Goal: Task Accomplishment & Management: Use online tool/utility

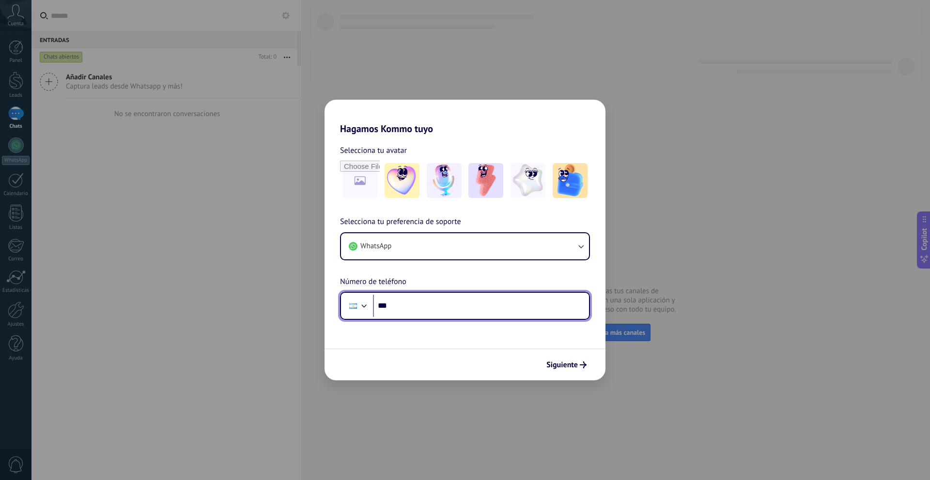
click at [440, 313] on input "***" at bounding box center [481, 306] width 216 height 22
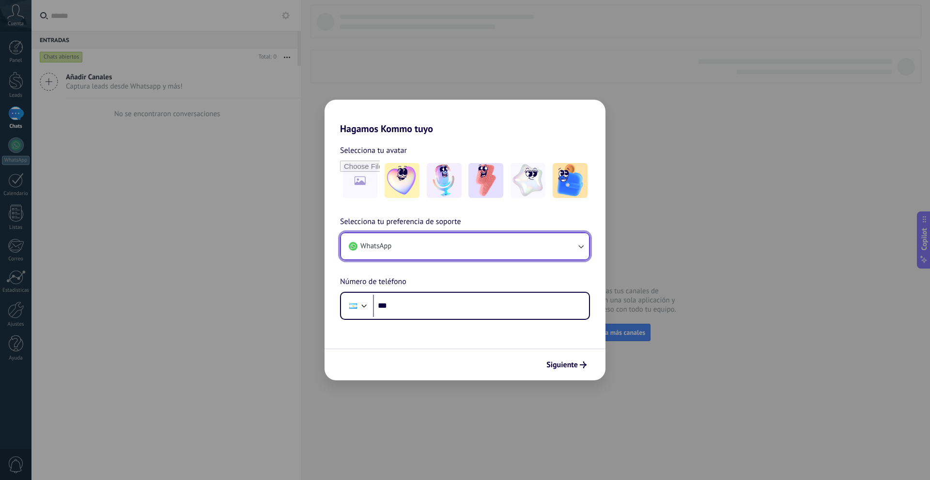
click at [443, 248] on button "WhatsApp" at bounding box center [465, 246] width 248 height 26
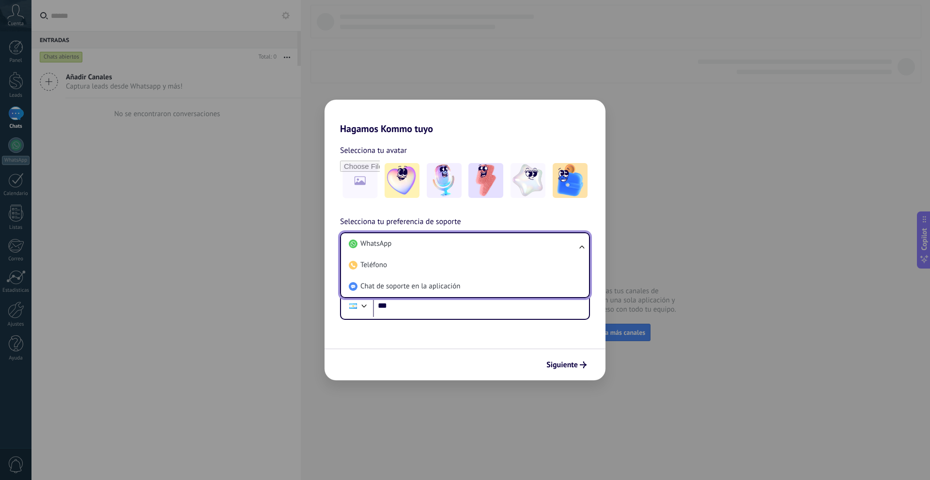
click at [443, 248] on li "WhatsApp" at bounding box center [463, 243] width 236 height 21
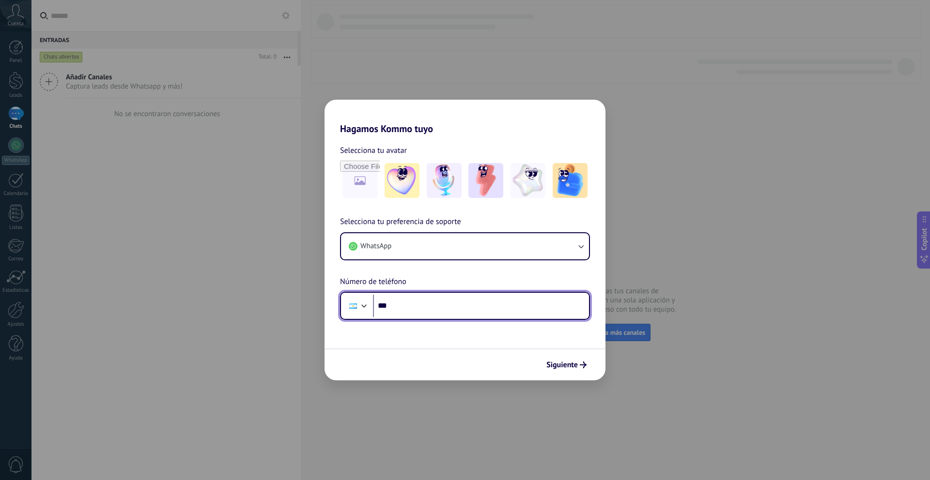
click at [451, 309] on input "***" at bounding box center [481, 306] width 216 height 22
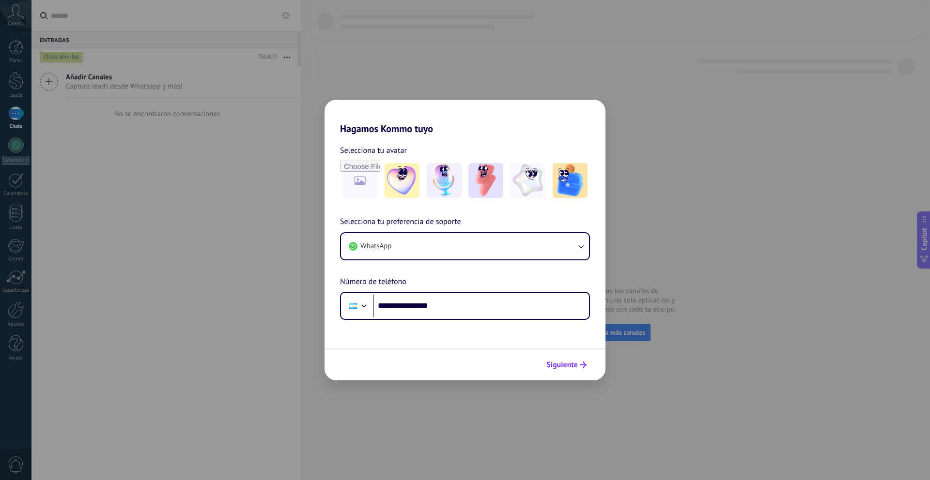
click at [555, 358] on button "Siguiente" at bounding box center [566, 365] width 49 height 16
click at [575, 365] on span "Siguiente" at bounding box center [561, 365] width 31 height 7
click at [398, 307] on input "**********" at bounding box center [481, 306] width 216 height 22
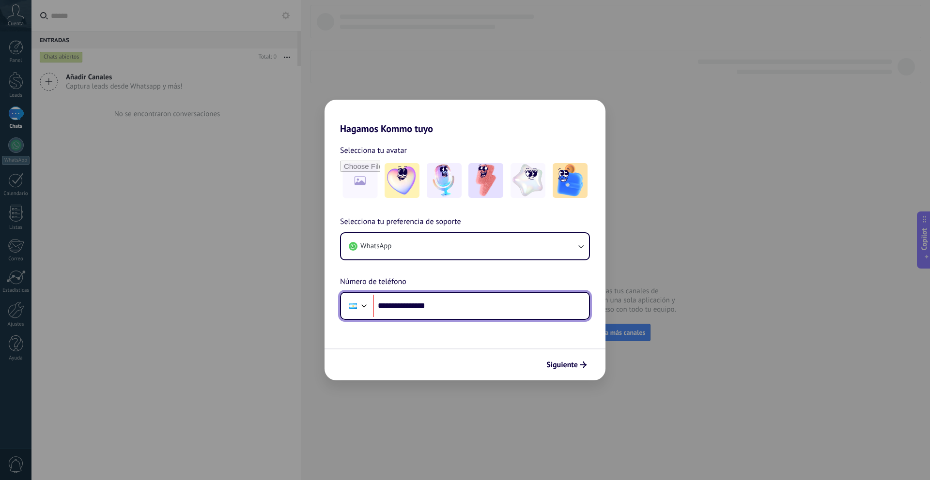
click at [461, 313] on input "**********" at bounding box center [481, 306] width 216 height 22
type input "**********"
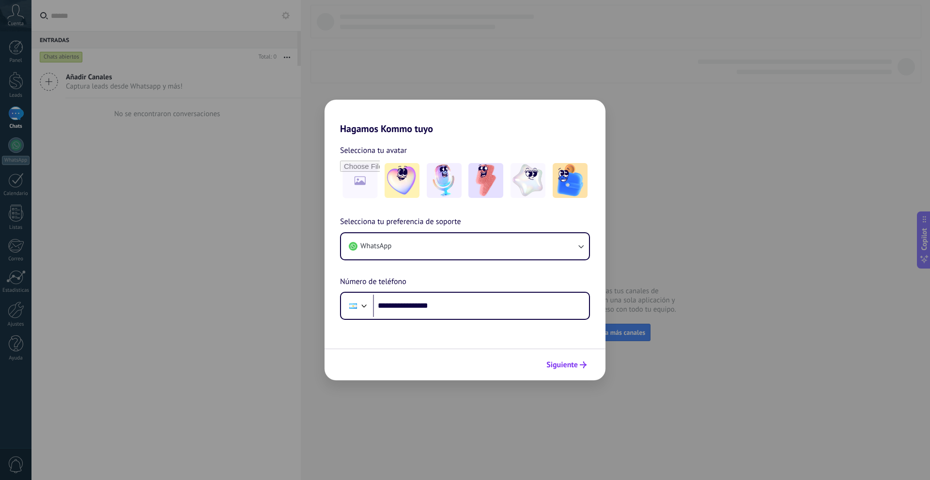
click at [574, 369] on span "Siguiente" at bounding box center [561, 365] width 31 height 7
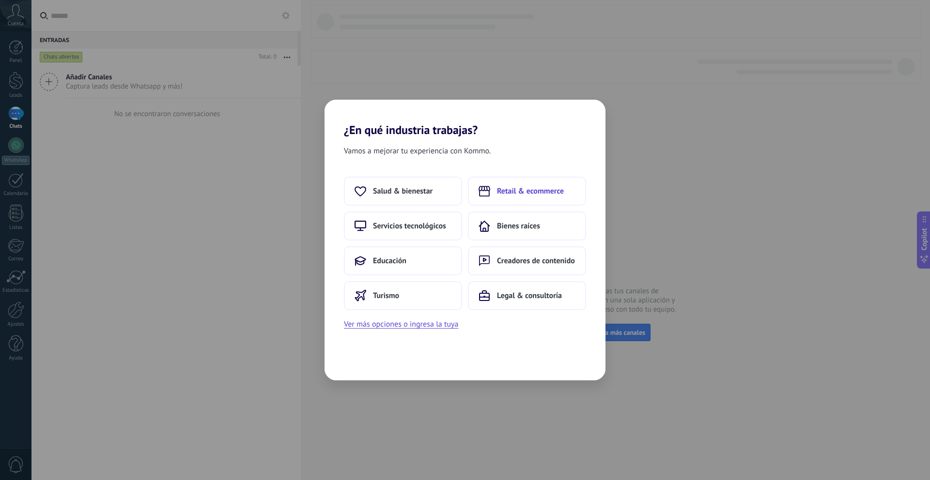
click at [515, 195] on span "Retail & ecommerce" at bounding box center [530, 191] width 67 height 10
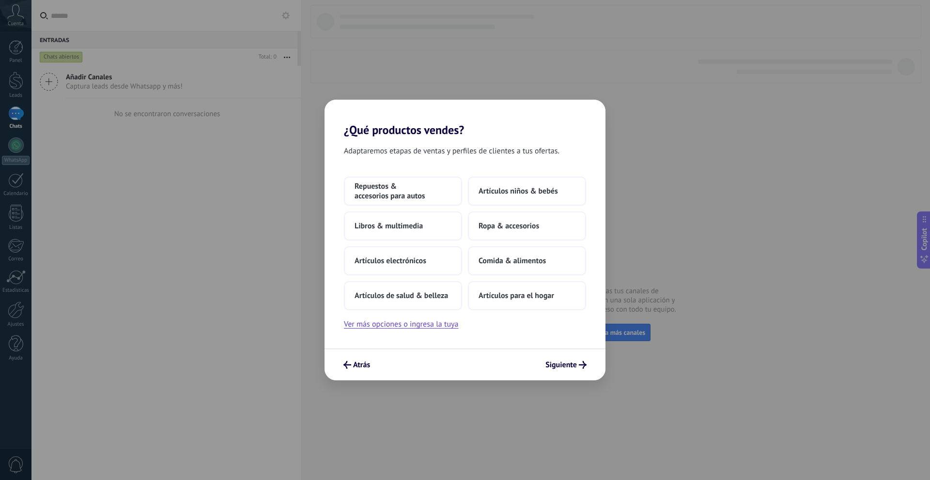
click at [515, 243] on div "Repuestos & accesorios para autos Artículos niños & bebés Libros & multimedia R…" at bounding box center [465, 244] width 242 height 134
click at [520, 255] on button "Comida & alimentos" at bounding box center [527, 261] width 118 height 29
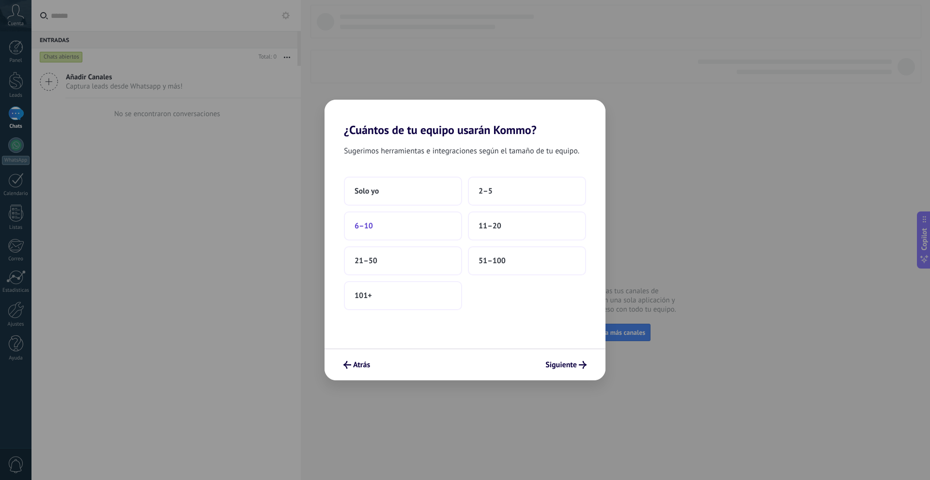
click at [437, 220] on button "6–10" at bounding box center [403, 226] width 118 height 29
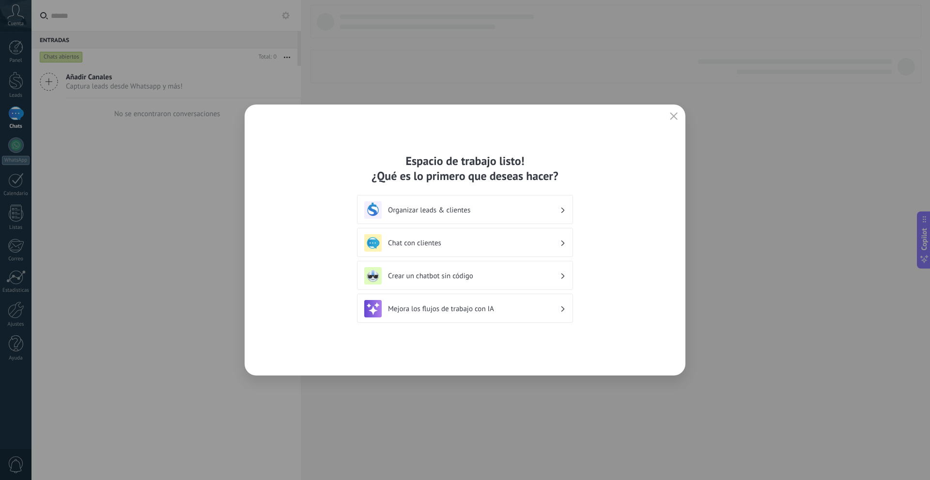
click at [502, 248] on div "Chat con clientes" at bounding box center [464, 242] width 201 height 17
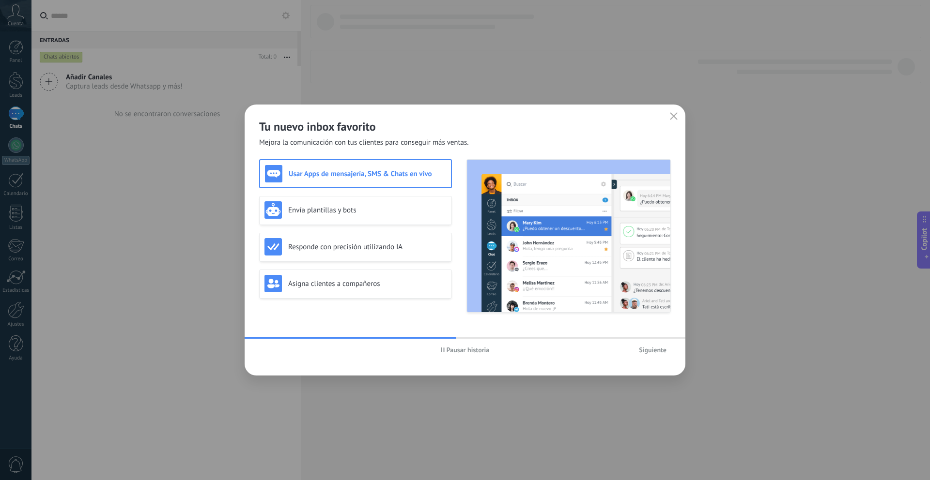
click at [644, 350] on span "Siguiente" at bounding box center [653, 350] width 28 height 7
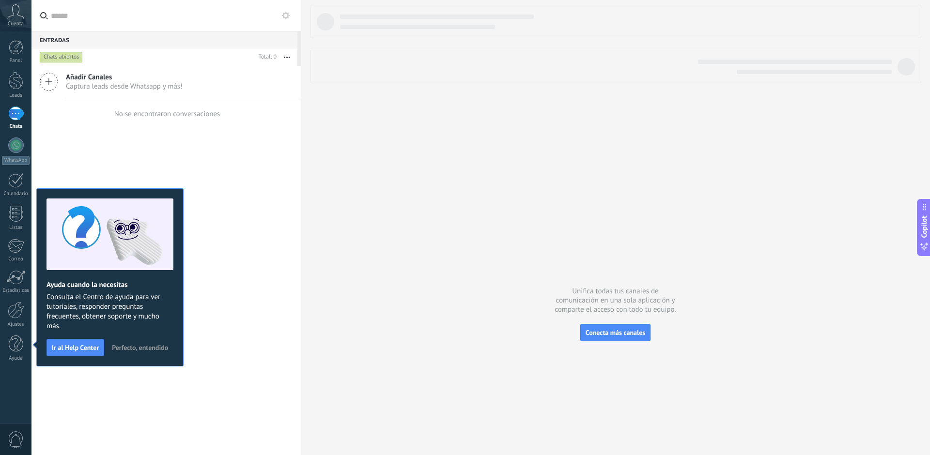
drag, startPoint x: 244, startPoint y: 230, endPoint x: 399, endPoint y: 232, distance: 155.0
click at [244, 230] on div "Añadir Canales Captura leads desde Whatsapp y más! No se encontraron conversaci…" at bounding box center [165, 349] width 269 height 566
click at [618, 328] on span "Conecta más canales" at bounding box center [616, 332] width 60 height 9
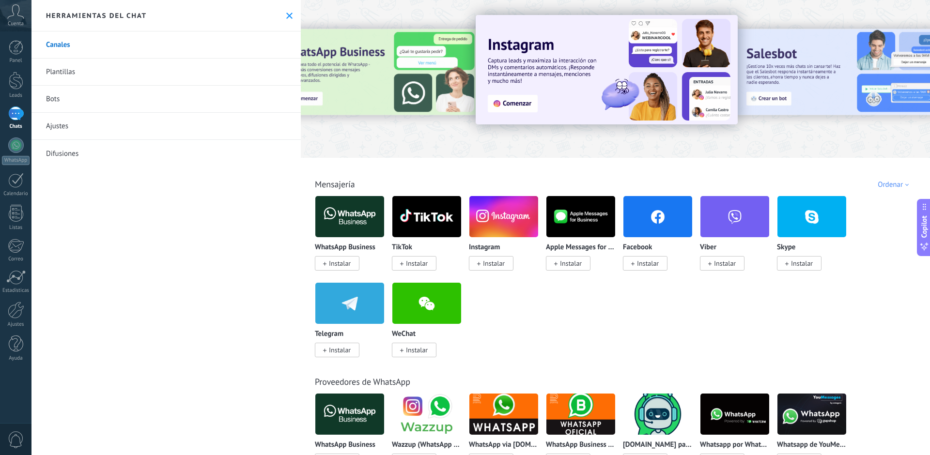
click at [118, 45] on link "Canales" at bounding box center [165, 44] width 269 height 27
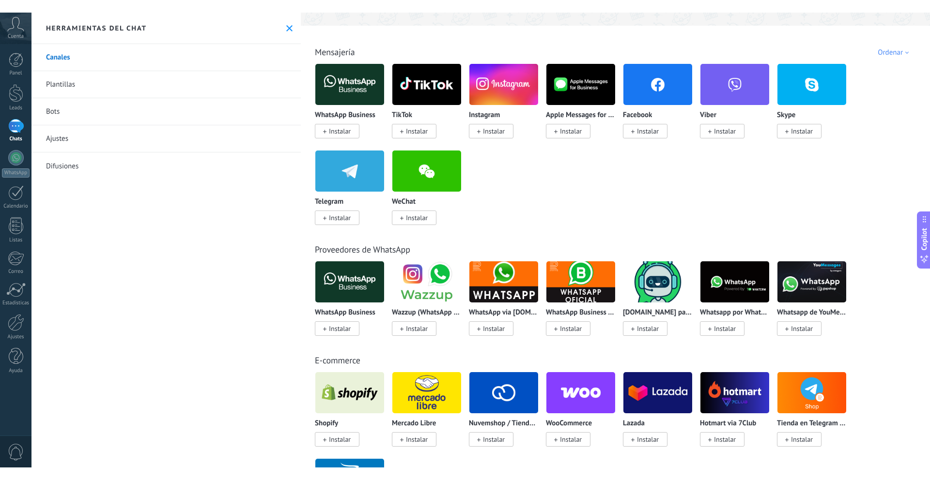
scroll to position [146, 0]
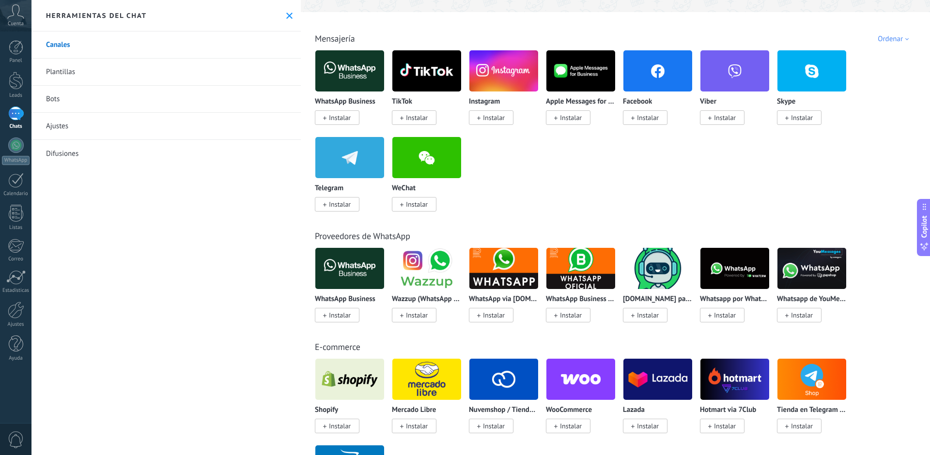
click at [656, 120] on span "Instalar" at bounding box center [648, 117] width 22 height 9
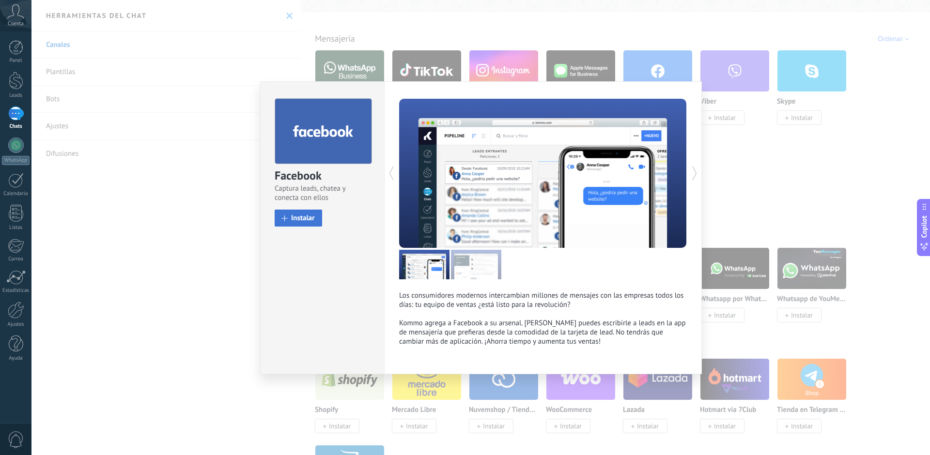
click at [306, 223] on button "Instalar" at bounding box center [298, 218] width 47 height 17
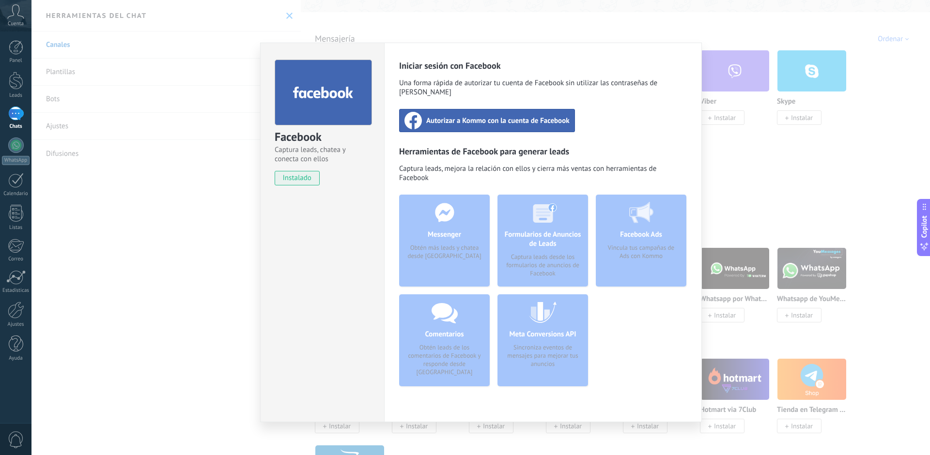
click at [524, 116] on span "Autorizar a Kommo con la cuenta de Facebook" at bounding box center [497, 121] width 143 height 10
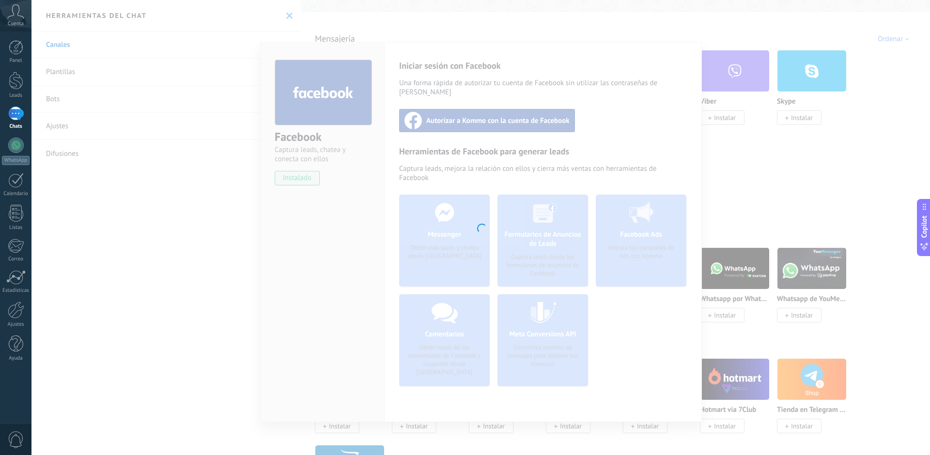
click at [612, 80] on div at bounding box center [480, 227] width 898 height 455
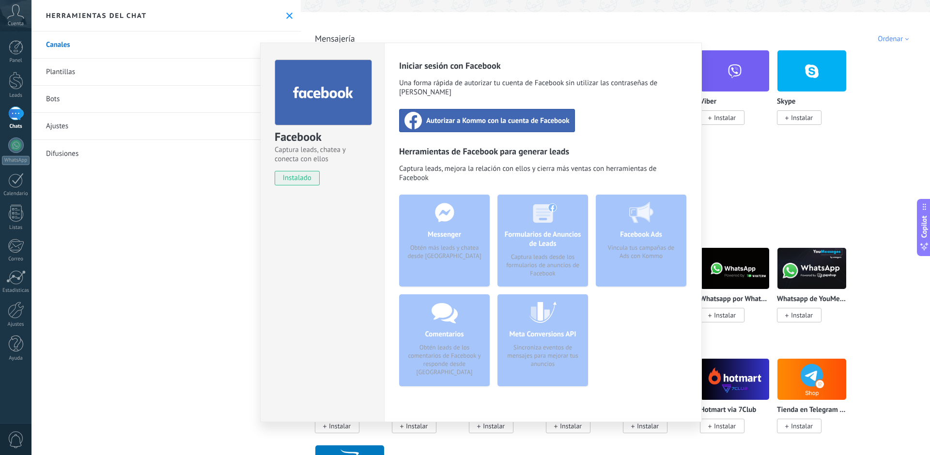
click at [734, 94] on div "Facebook Captura leads, chatea y conecta con ellos instalado Desinstalar Inicia…" at bounding box center [480, 227] width 898 height 455
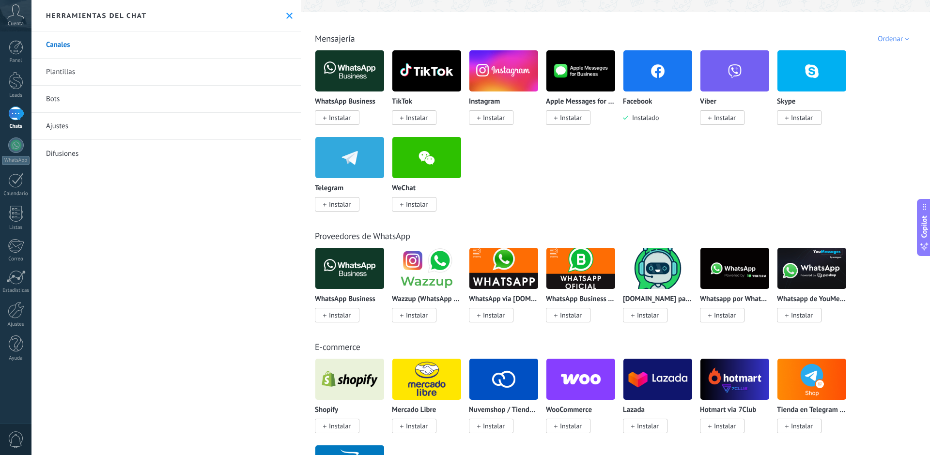
click at [487, 117] on span "Instalar" at bounding box center [494, 117] width 22 height 9
click at [500, 120] on span "Instalar" at bounding box center [494, 117] width 22 height 9
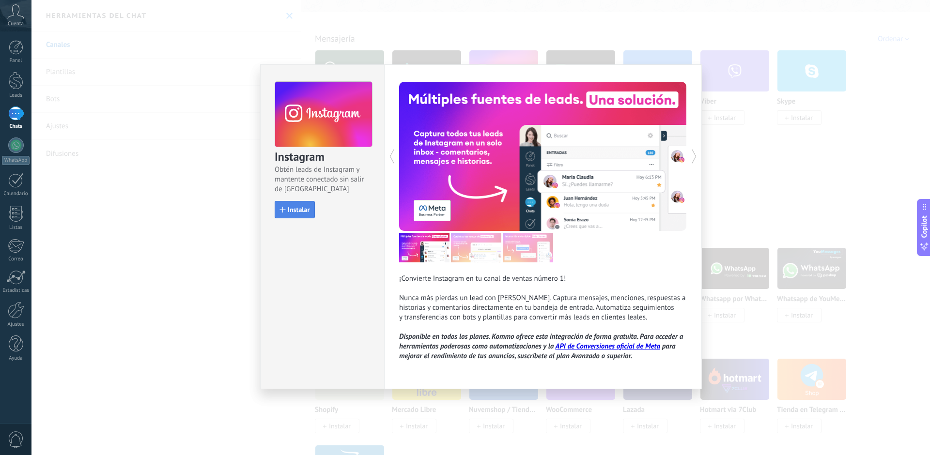
click at [312, 214] on button "Instalar" at bounding box center [295, 209] width 40 height 17
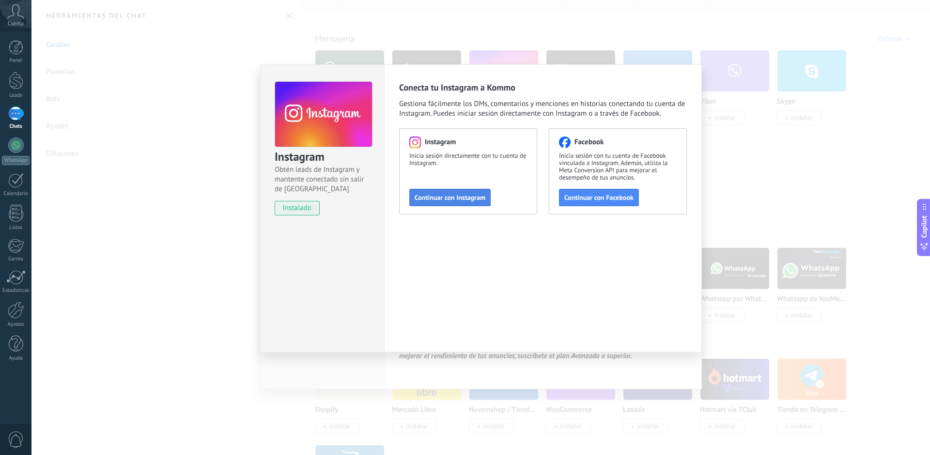
click at [417, 200] on span "Continuar con Instagram" at bounding box center [450, 197] width 71 height 7
